Goal: Check status: Check status

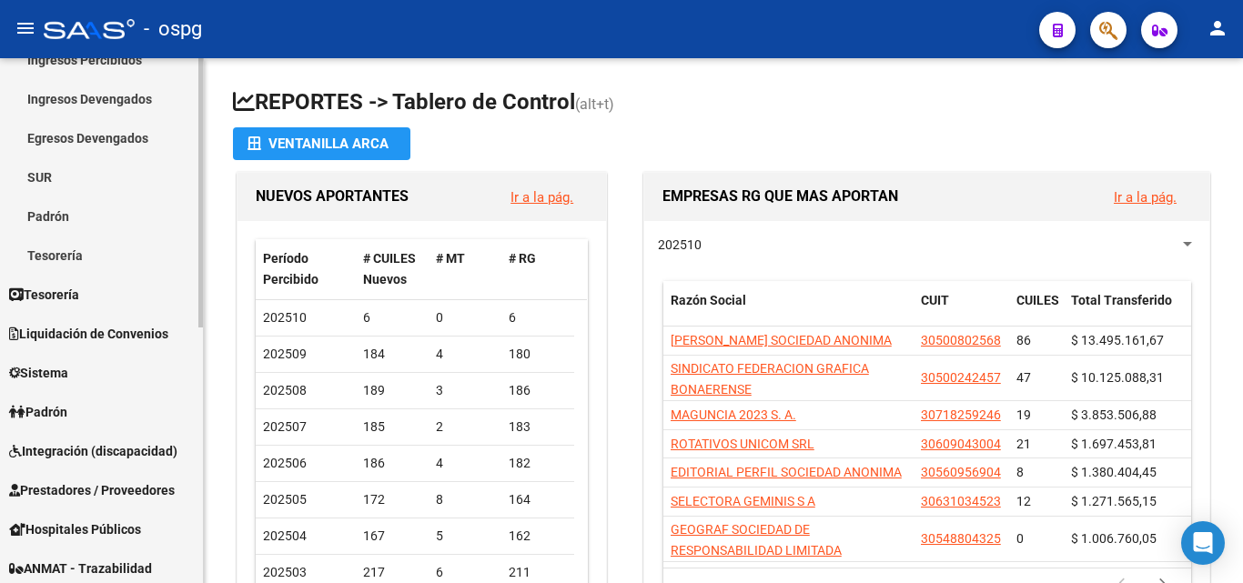
scroll to position [273, 0]
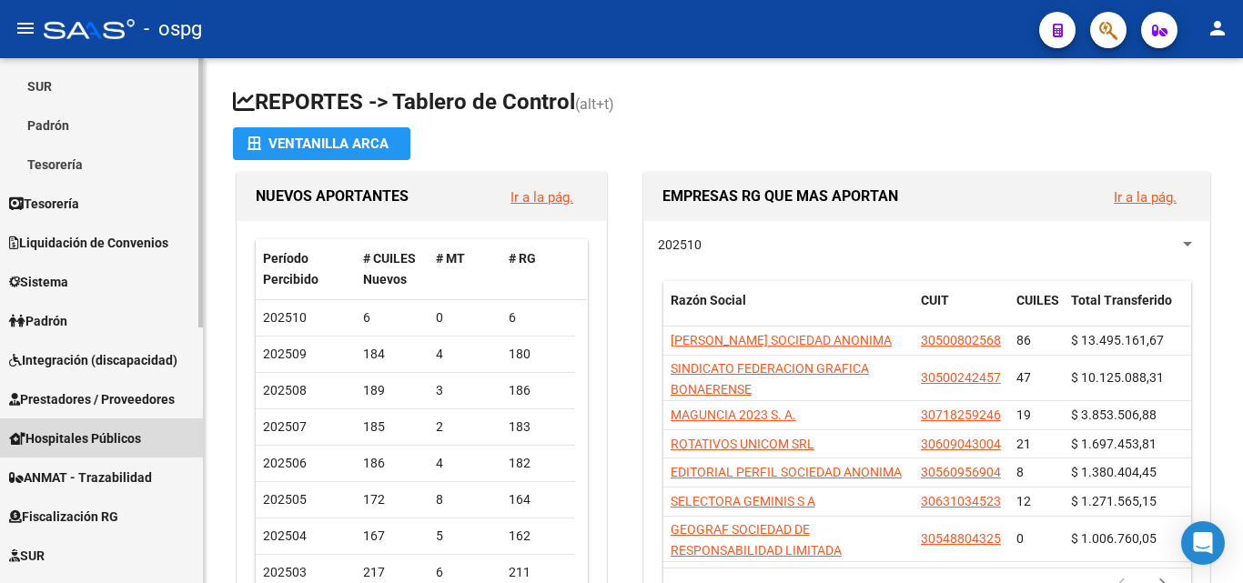
click at [131, 436] on span "Hospitales Públicos" at bounding box center [75, 439] width 132 height 20
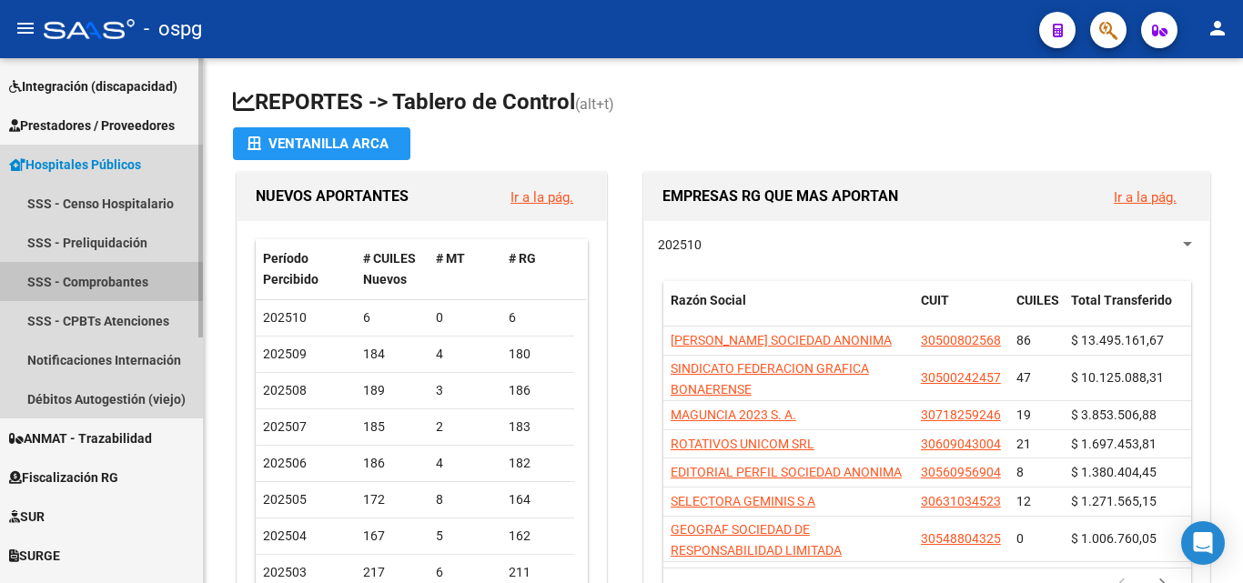
click at [101, 283] on link "SSS - Comprobantes" at bounding box center [101, 281] width 203 height 39
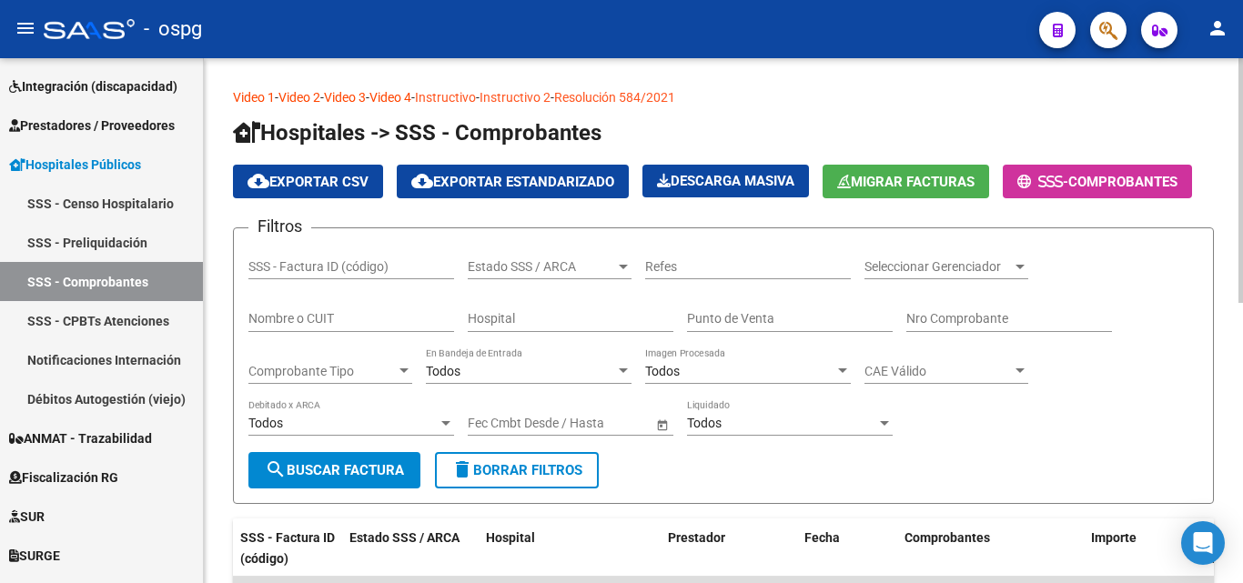
click at [336, 318] on input "Nombre o CUIT" at bounding box center [351, 318] width 206 height 15
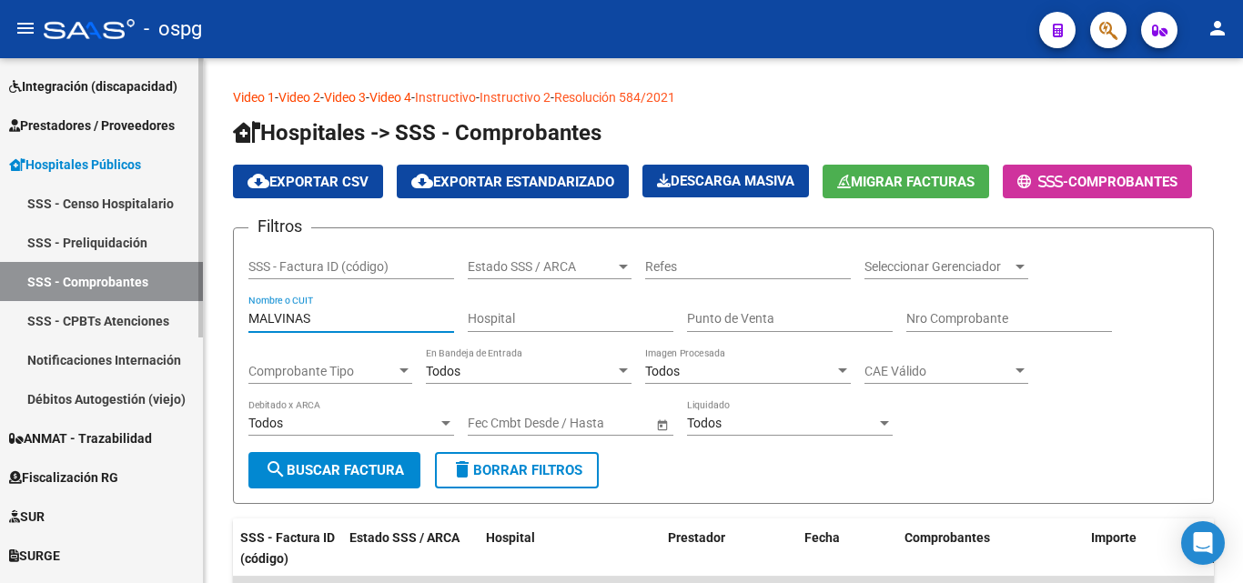
drag, startPoint x: 346, startPoint y: 323, endPoint x: 184, endPoint y: 313, distance: 162.3
click at [184, 313] on mat-sidenav-container "Firma Express Inicio Calendario SSS Instructivos Contacto OS Reportes Tablero d…" at bounding box center [621, 320] width 1243 height 525
paste input "30626983398"
type input "30626983398"
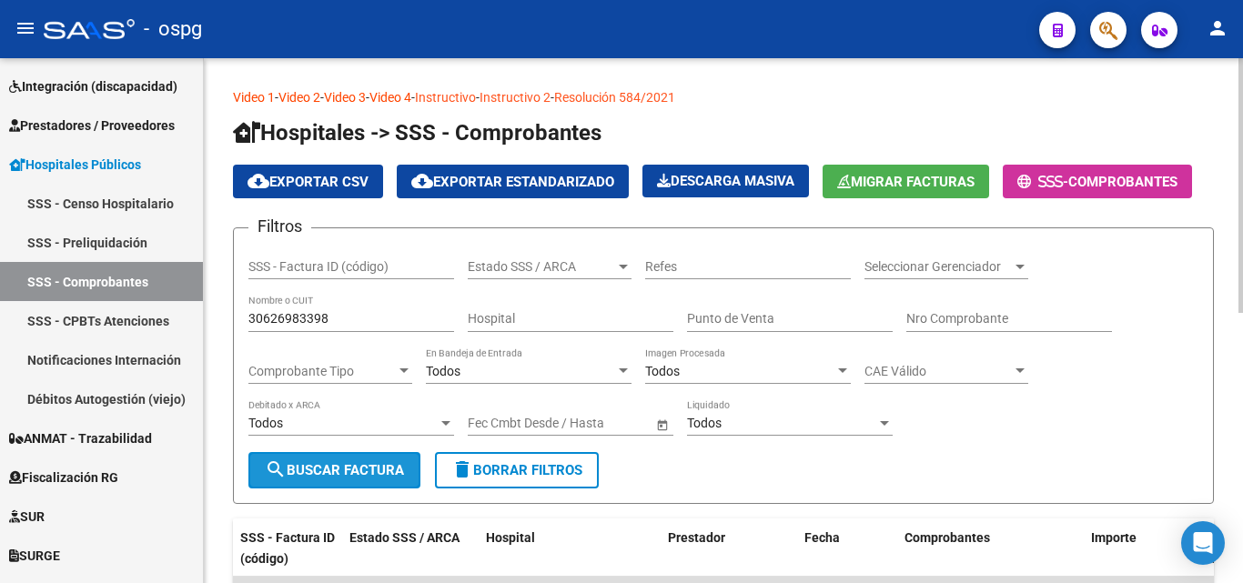
click at [302, 462] on span "search Buscar Factura" at bounding box center [334, 470] width 139 height 16
click at [382, 379] on div "Comprobante Tipo Comprobante Tipo" at bounding box center [330, 366] width 164 height 36
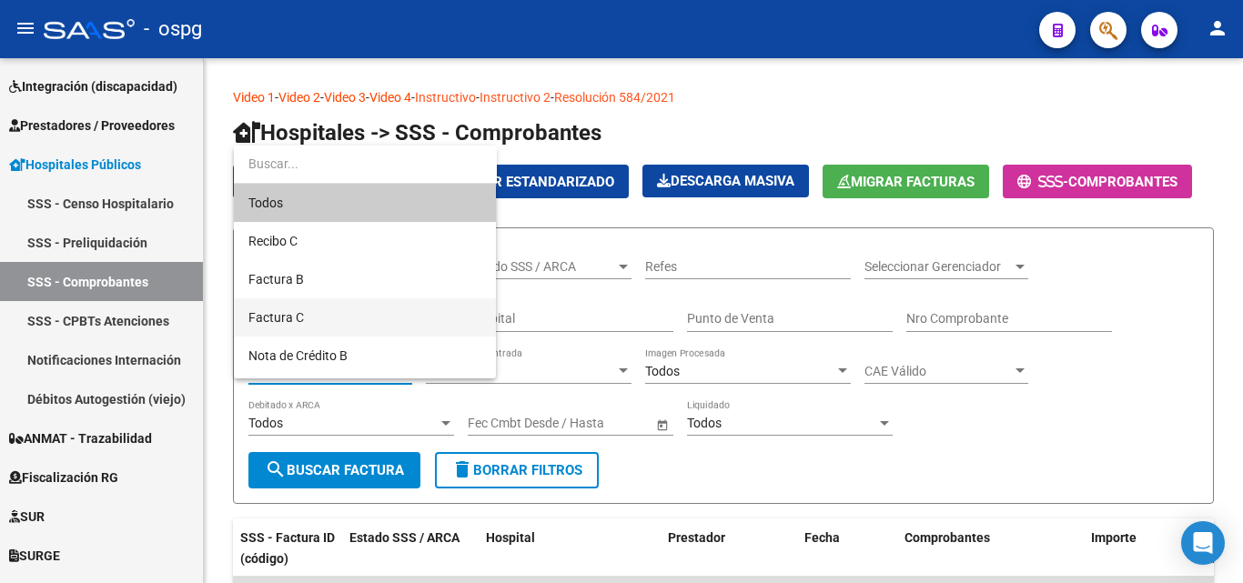
click at [357, 328] on span "Factura C" at bounding box center [364, 317] width 233 height 38
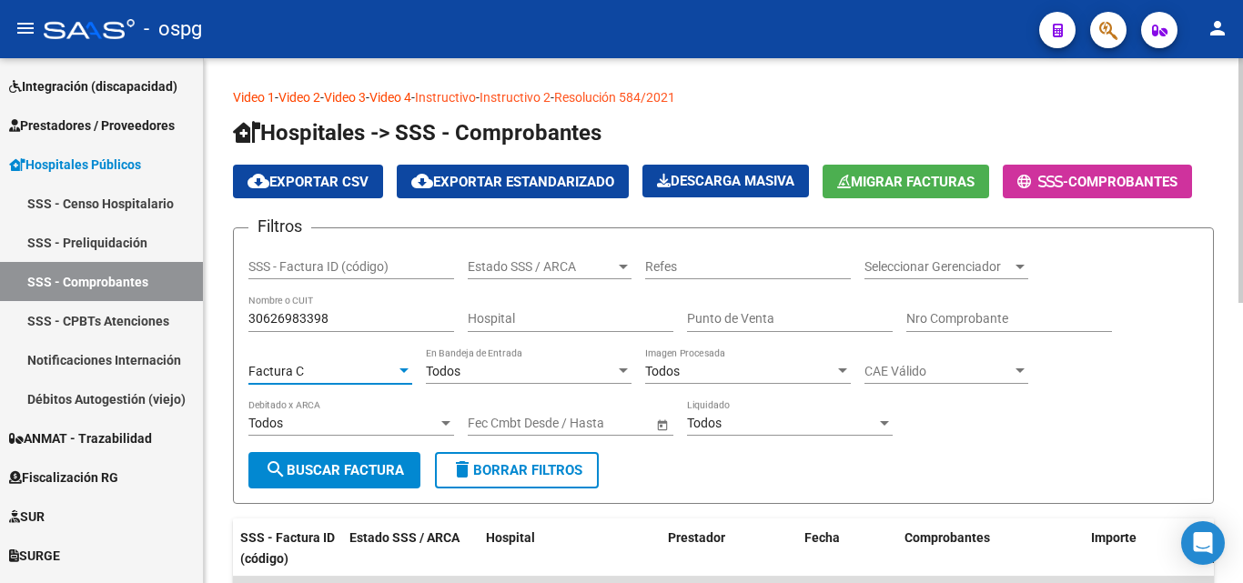
click at [551, 364] on div "Todos" at bounding box center [520, 371] width 189 height 15
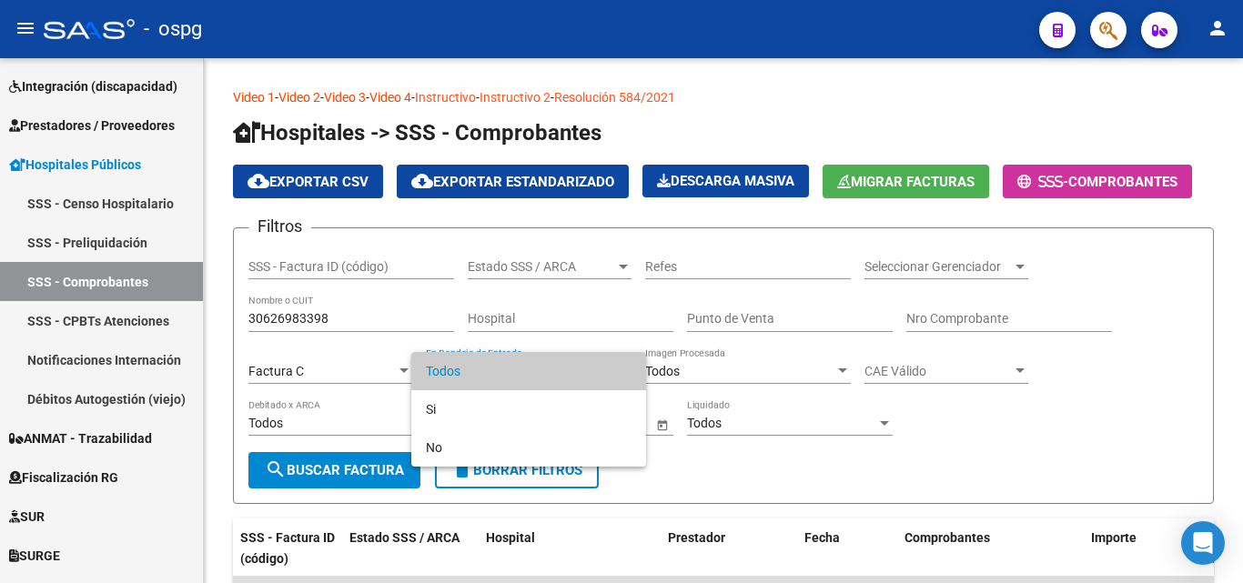
click at [622, 335] on div at bounding box center [621, 291] width 1243 height 583
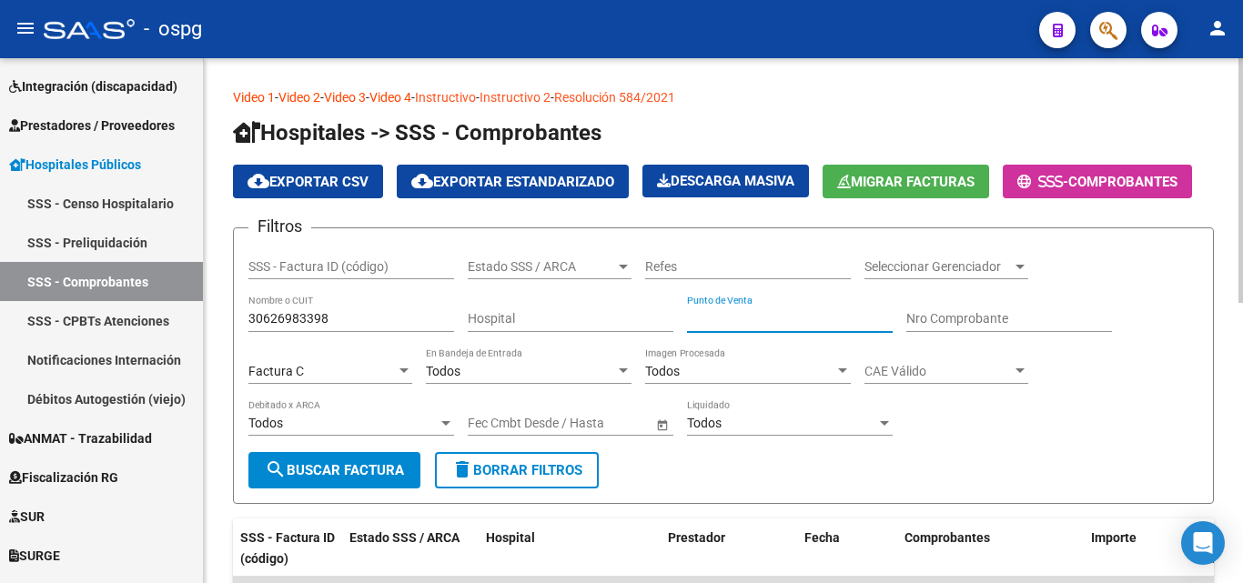
click at [764, 323] on input "Punto de Venta" at bounding box center [790, 318] width 206 height 15
type input "0"
type input "0152"
click at [340, 469] on span "search Buscar Factura" at bounding box center [334, 470] width 139 height 16
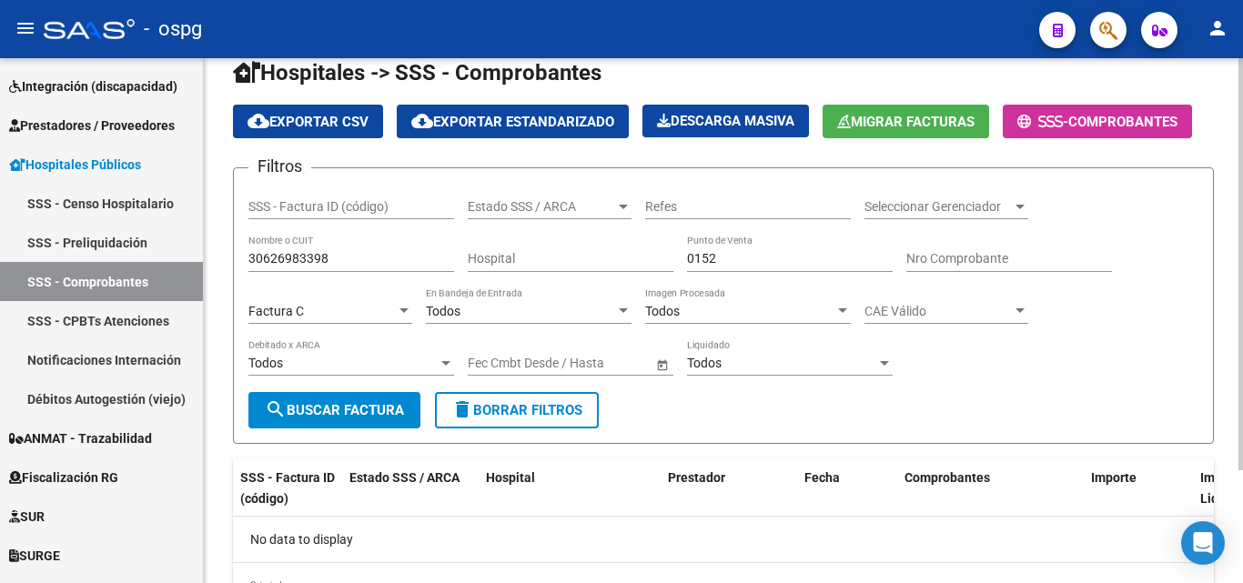
scroll to position [144, 0]
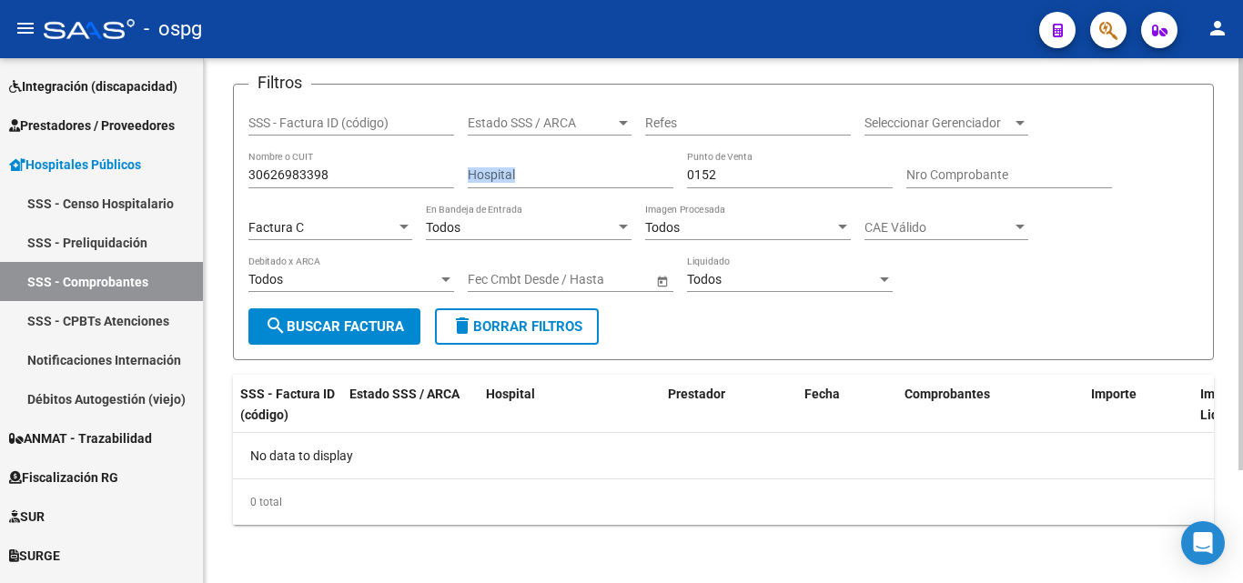
drag, startPoint x: 685, startPoint y: 169, endPoint x: 665, endPoint y: 172, distance: 20.2
click at [665, 172] on div "Filtros SSS - Factura ID (código) Estado SSS / ARCA Estado SSS / ARCA Refes Sel…" at bounding box center [723, 203] width 950 height 209
click at [715, 182] on input "0152" at bounding box center [790, 174] width 206 height 15
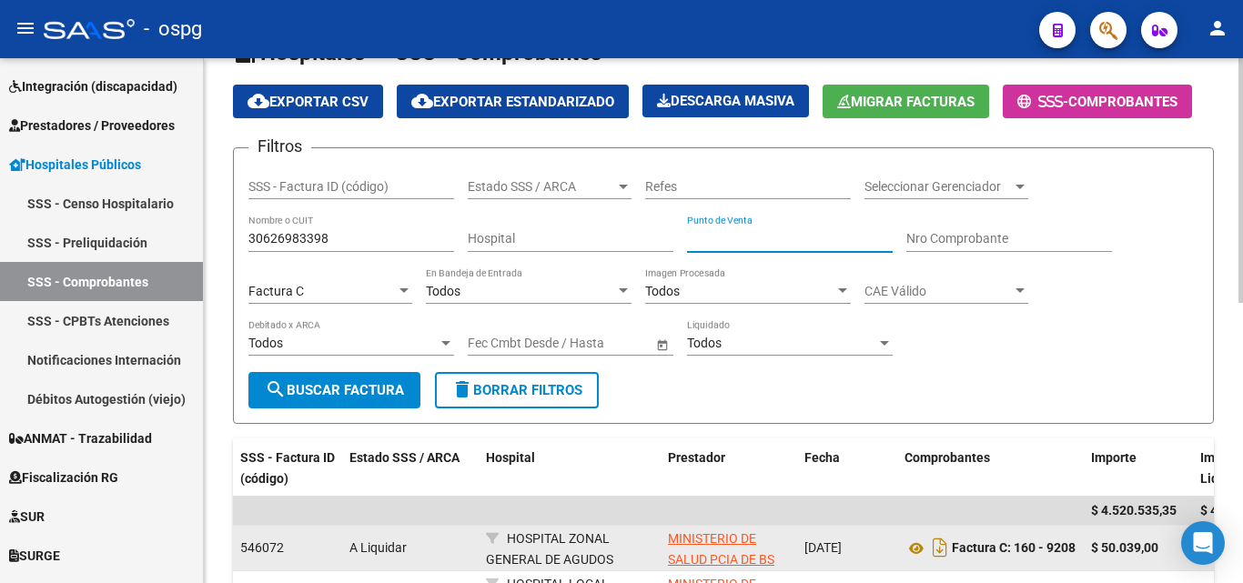
scroll to position [53, 0]
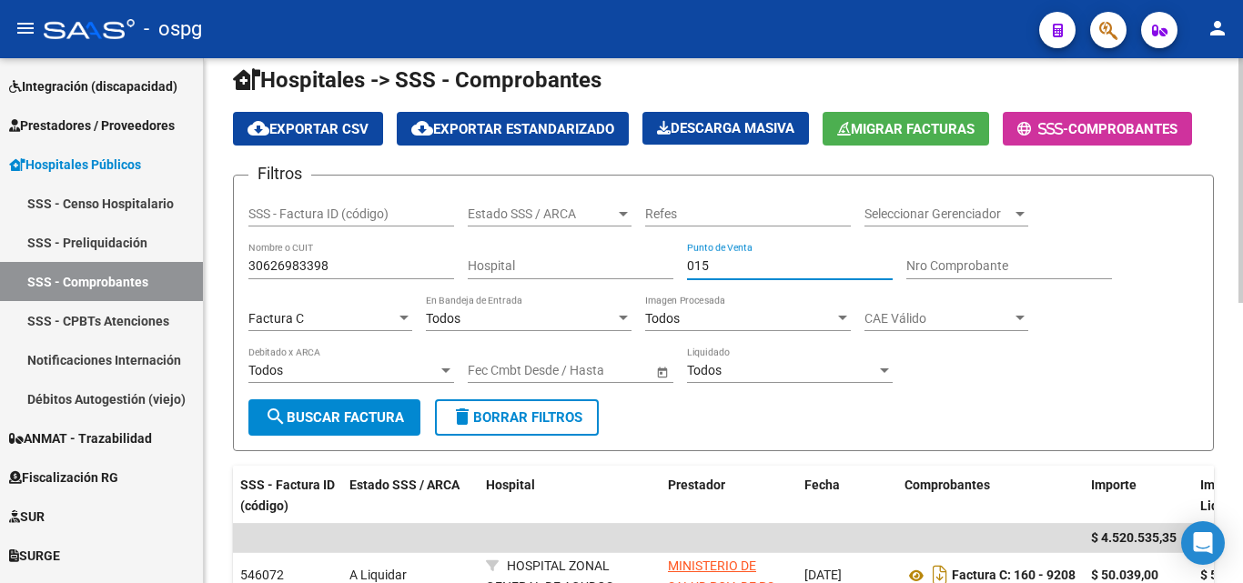
type input "0152"
click at [388, 415] on span "search Buscar Factura" at bounding box center [334, 417] width 139 height 16
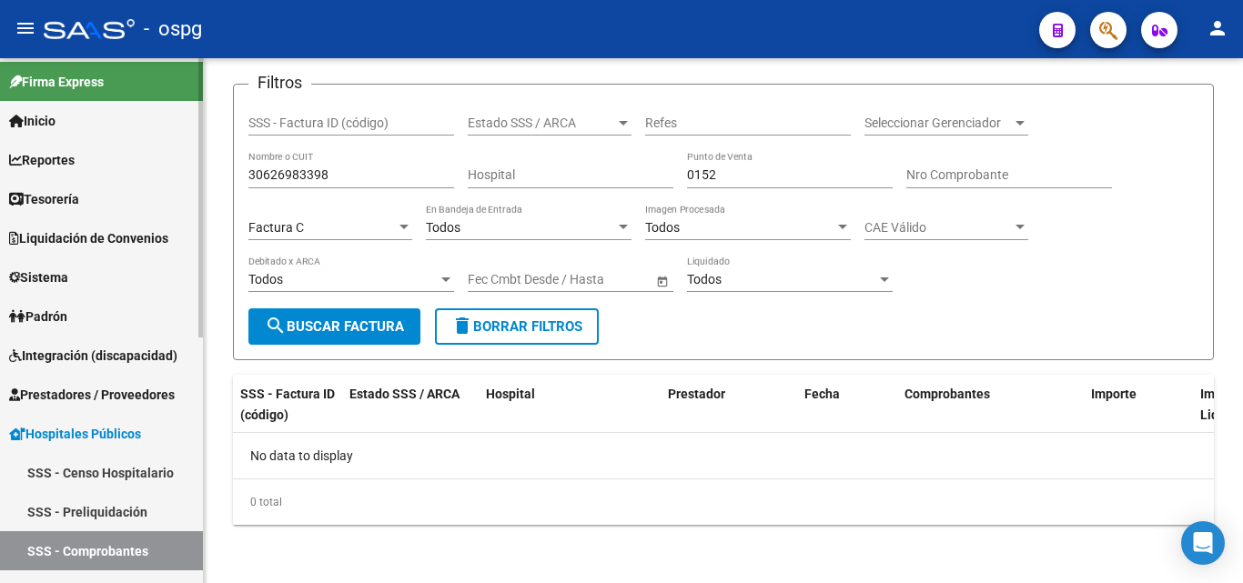
scroll to position [0, 0]
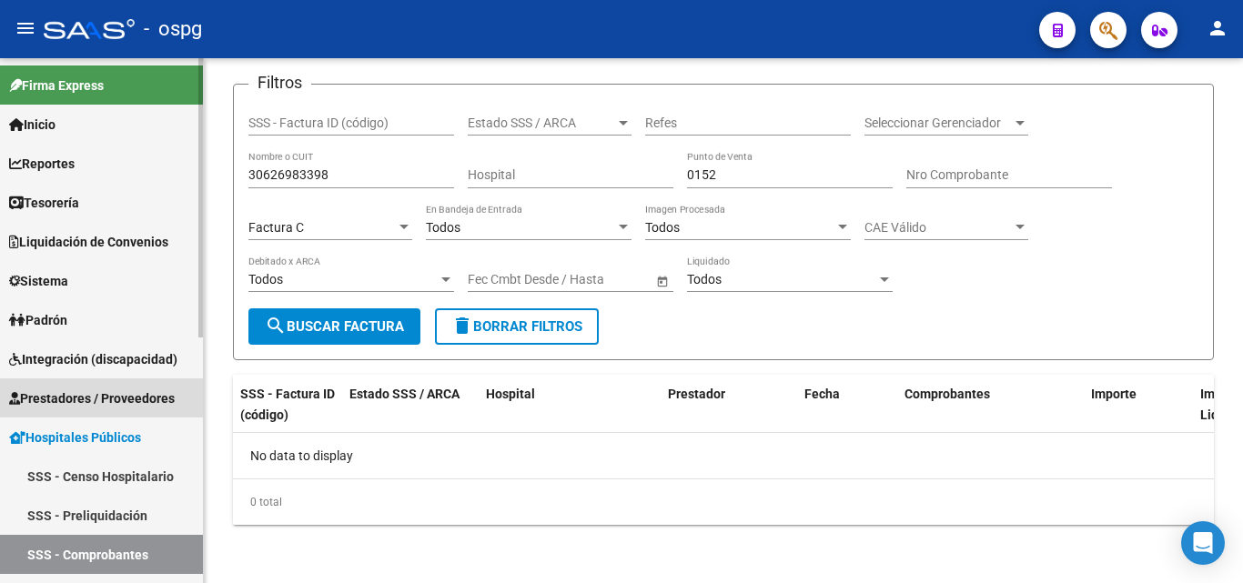
click at [109, 394] on span "Prestadores / Proveedores" at bounding box center [92, 399] width 166 height 20
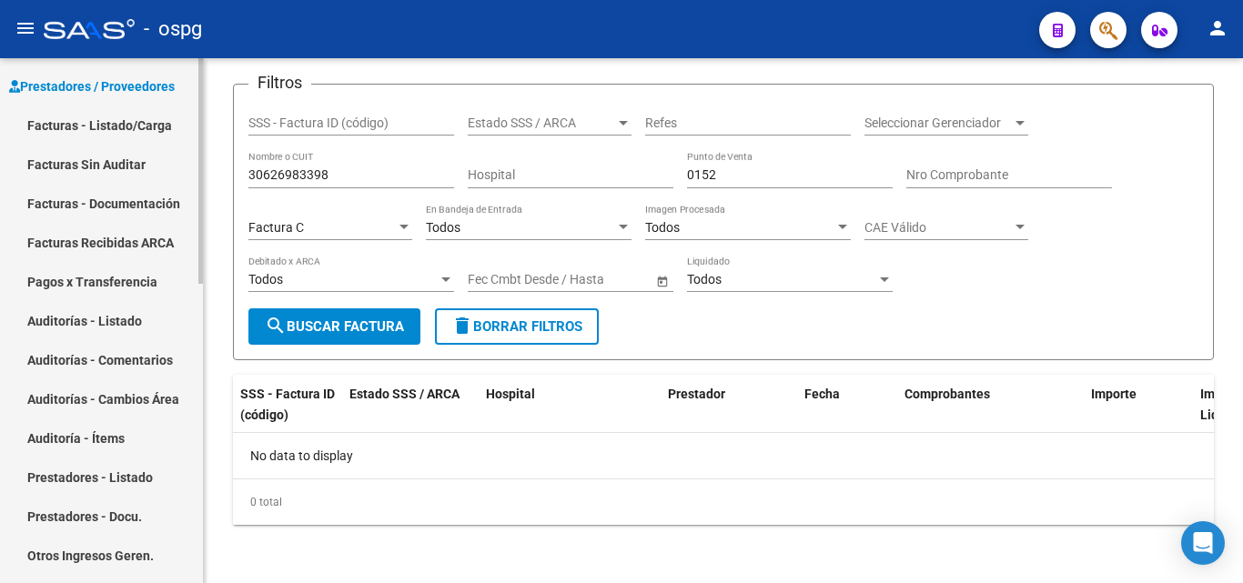
scroll to position [364, 0]
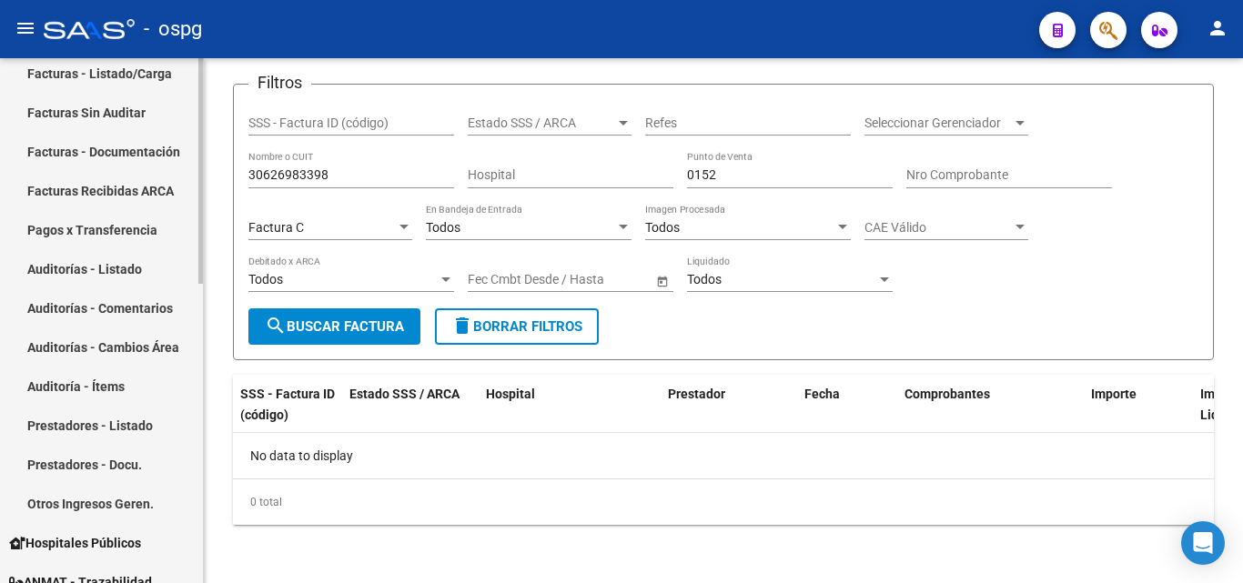
click at [110, 146] on link "Facturas - Documentación" at bounding box center [101, 151] width 203 height 39
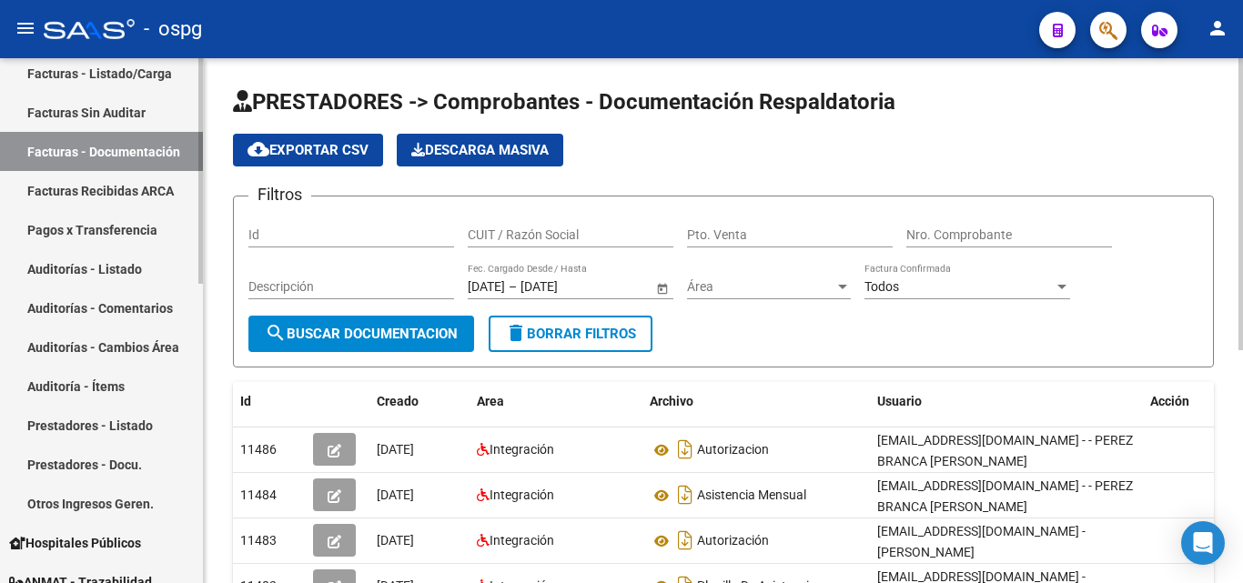
scroll to position [455, 0]
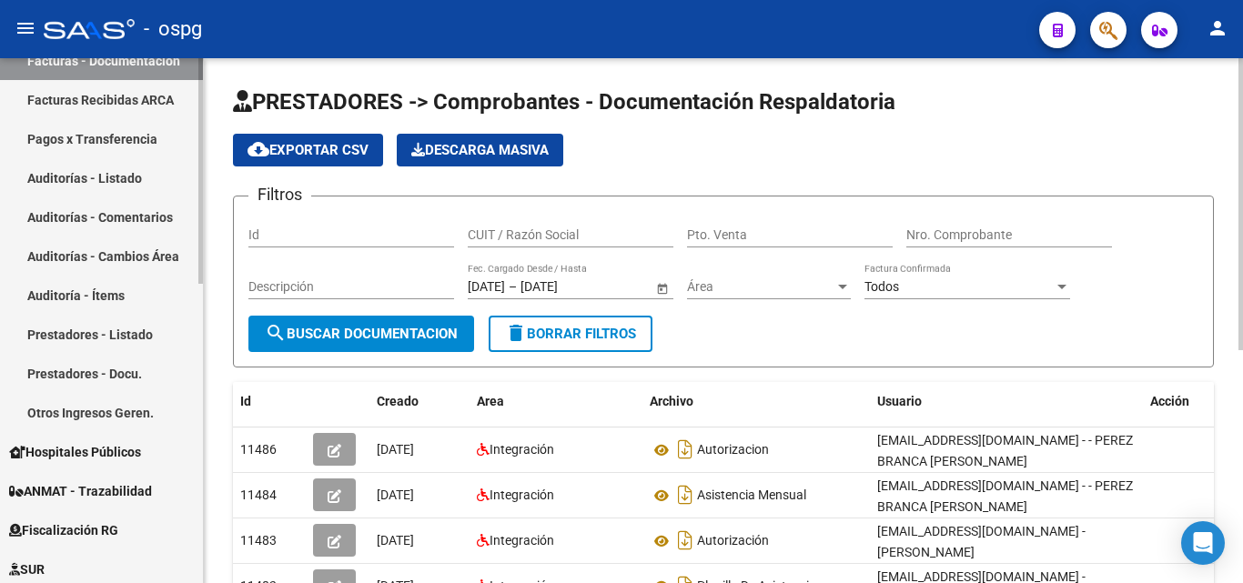
click at [142, 377] on link "Prestadores - Docu." at bounding box center [101, 373] width 203 height 39
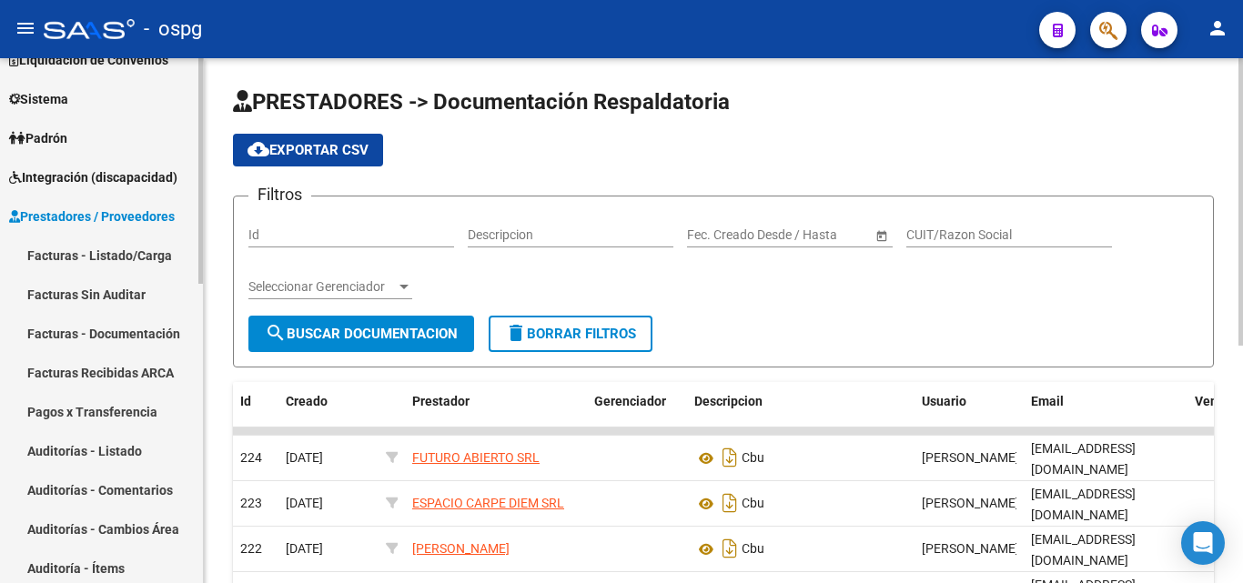
scroll to position [637, 0]
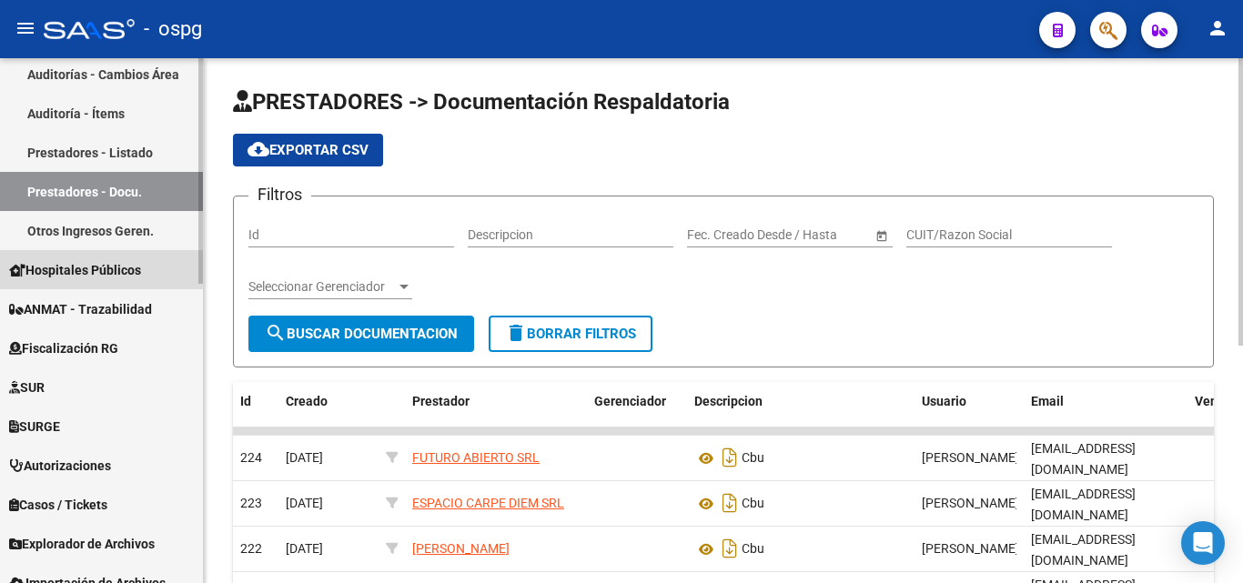
click at [66, 277] on span "Hospitales Públicos" at bounding box center [75, 270] width 132 height 20
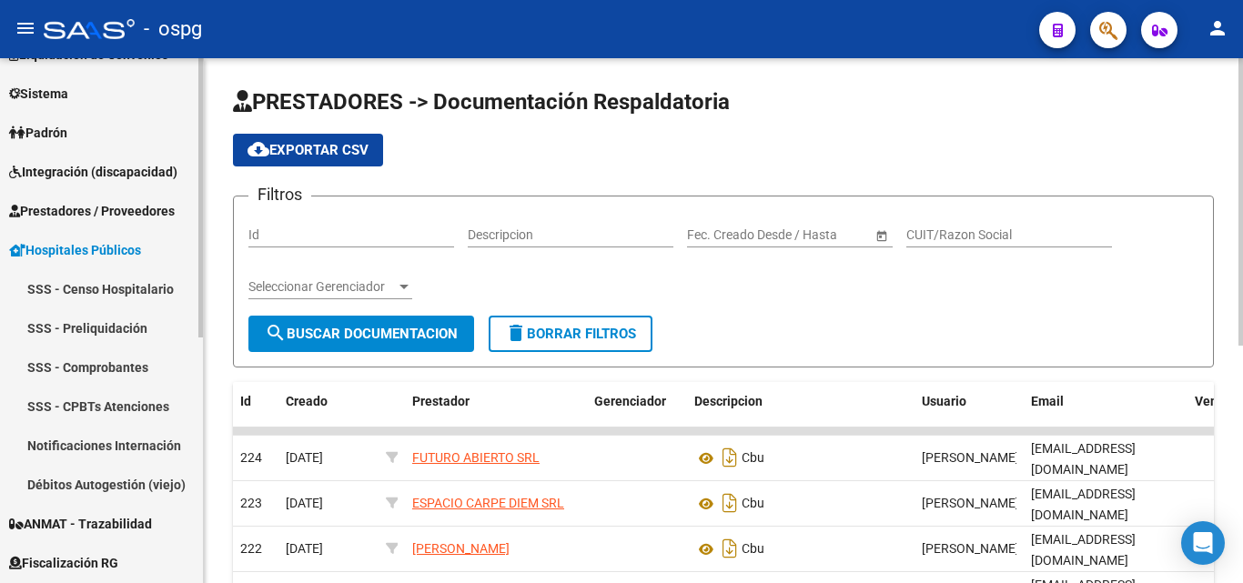
scroll to position [278, 0]
